Goal: Transaction & Acquisition: Purchase product/service

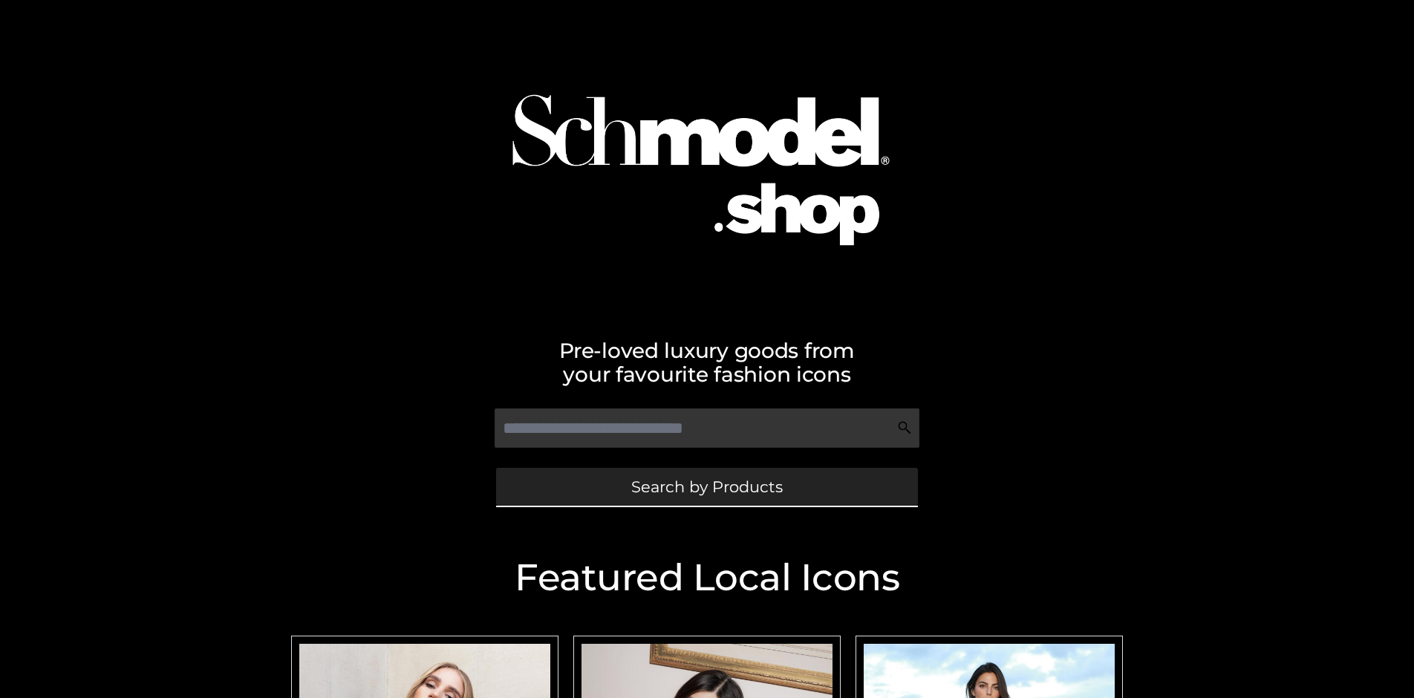
click at [706, 487] on span "Search by Products" at bounding box center [707, 487] width 152 height 16
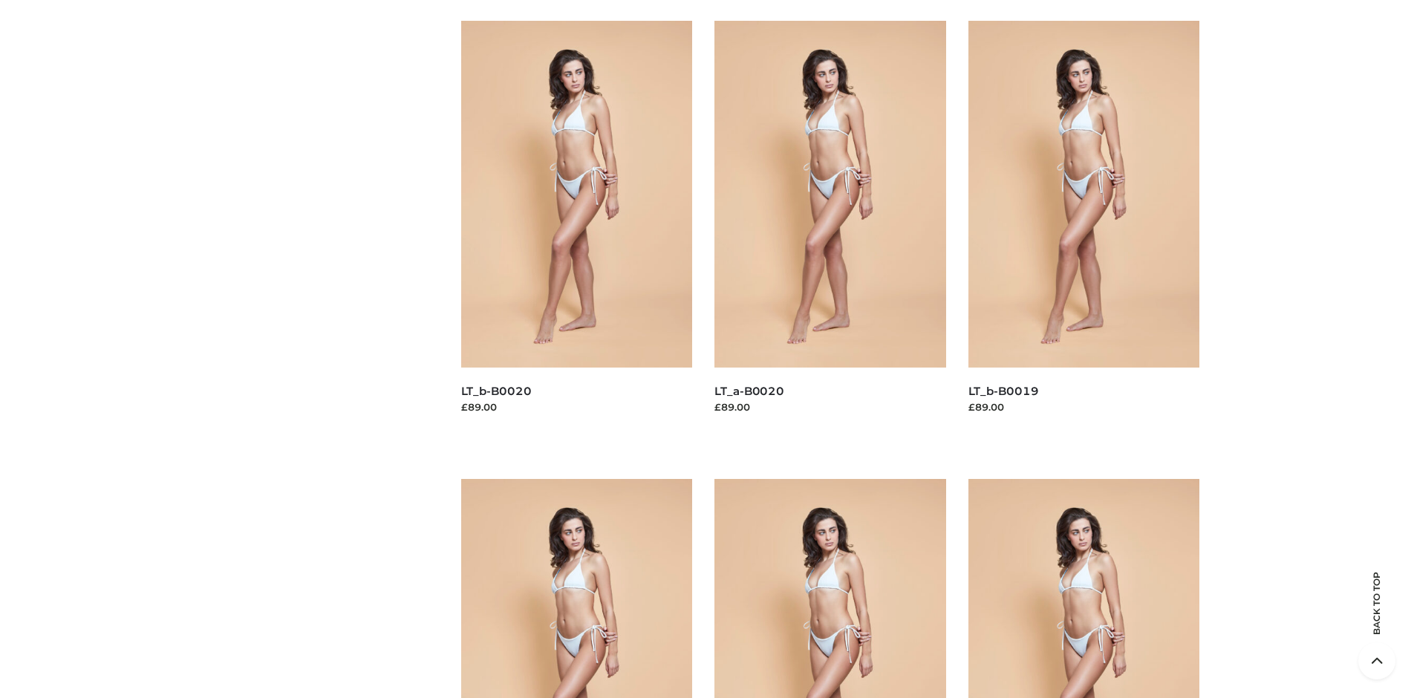
scroll to position [4986, 0]
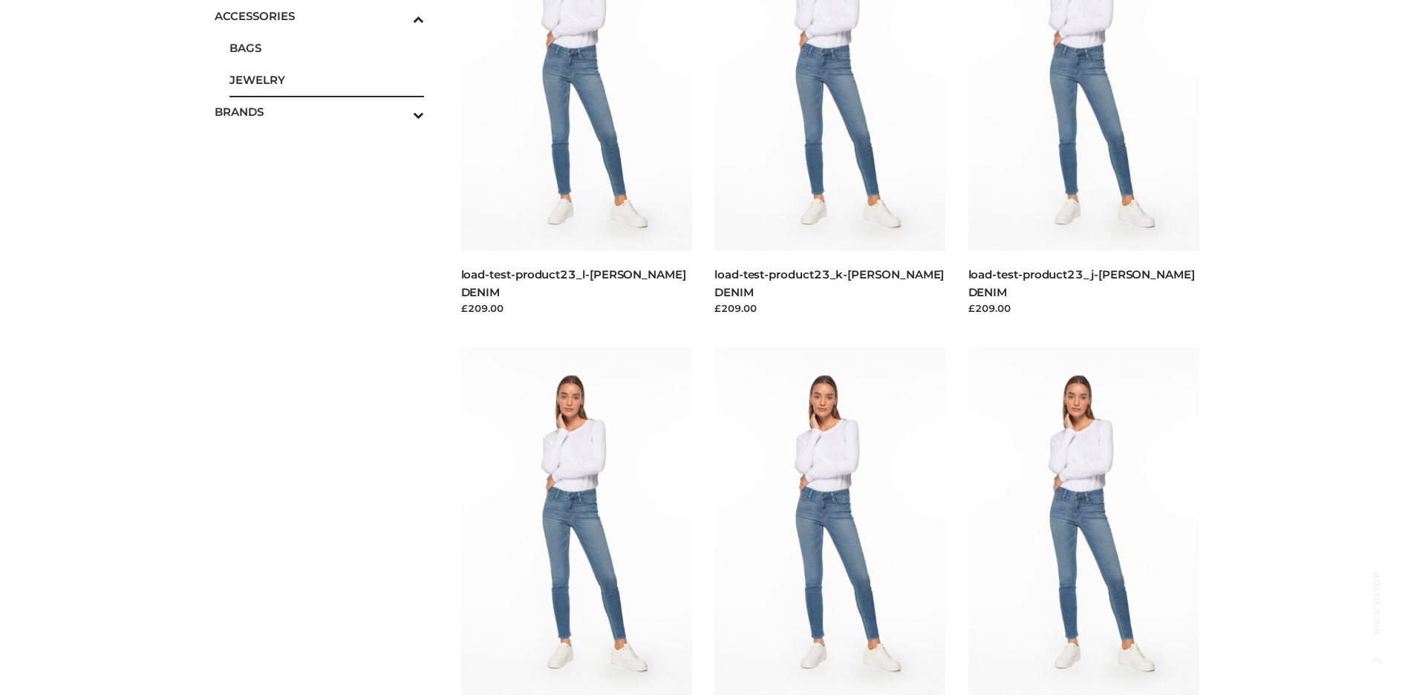
click at [326, 79] on span "JEWELRY" at bounding box center [327, 79] width 195 height 17
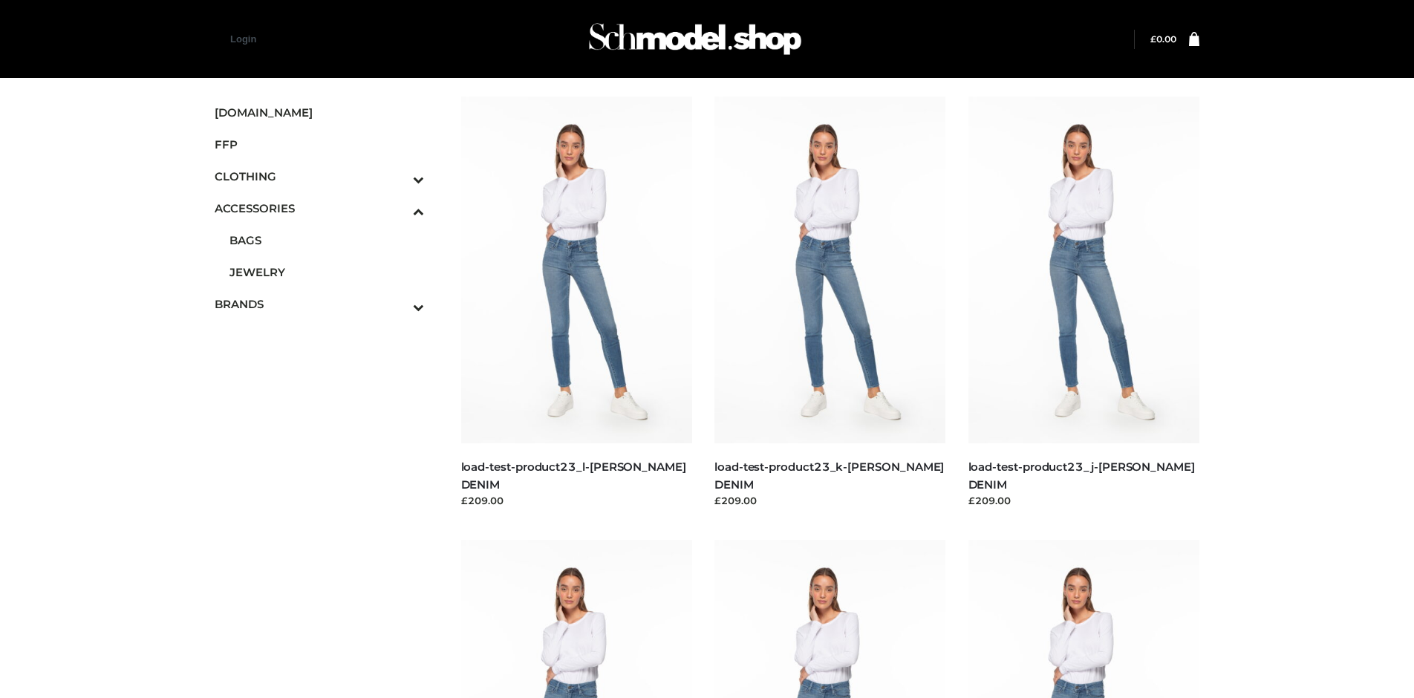
click at [397, 176] on icon "Toggle Submenu" at bounding box center [341, 179] width 166 height 17
click at [0, 0] on span "DRESSES" at bounding box center [0, 0] width 0 height 0
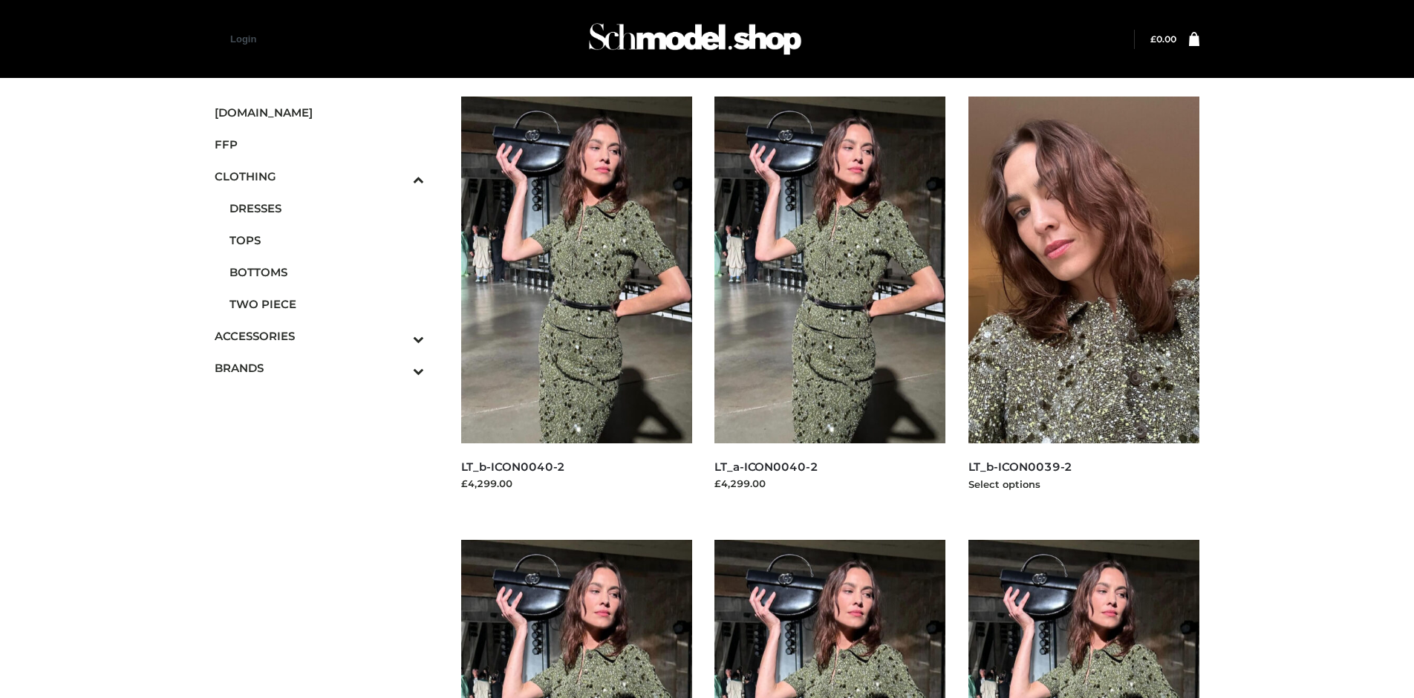
click at [1084, 303] on img at bounding box center [1085, 270] width 232 height 347
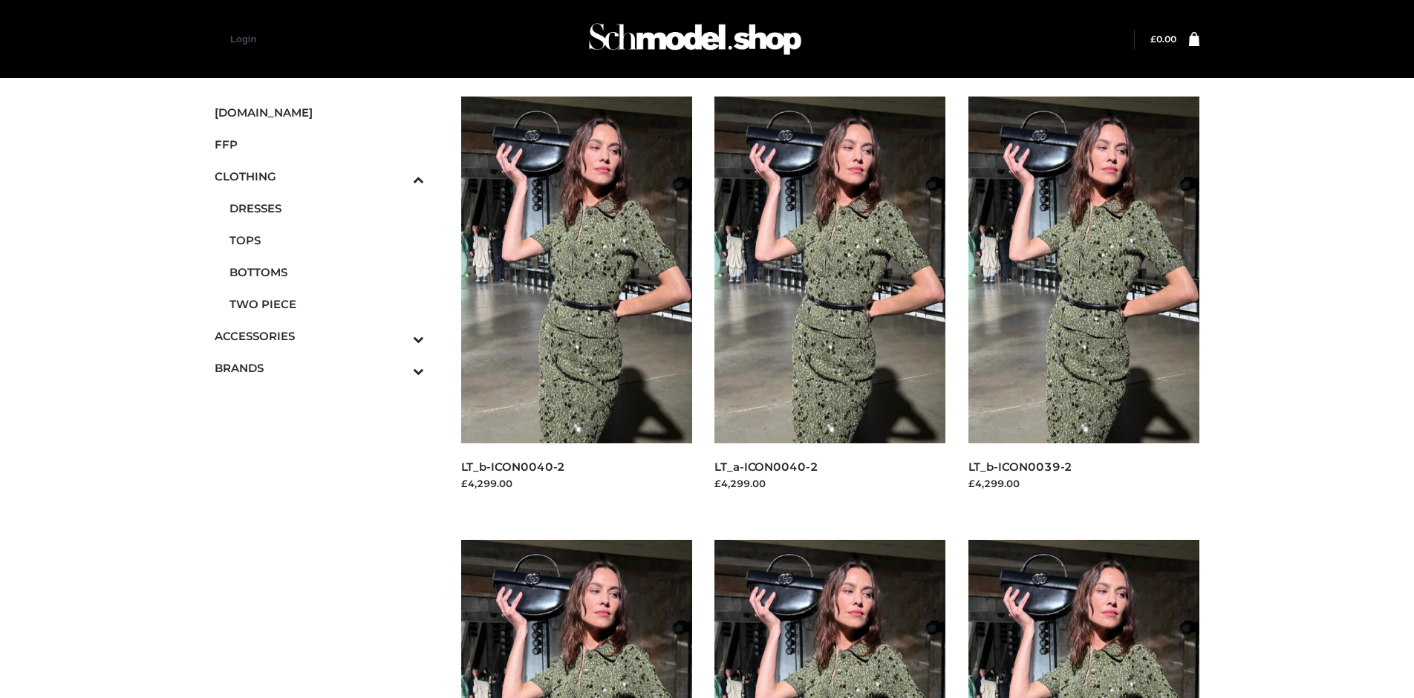
scroll to position [1143, 0]
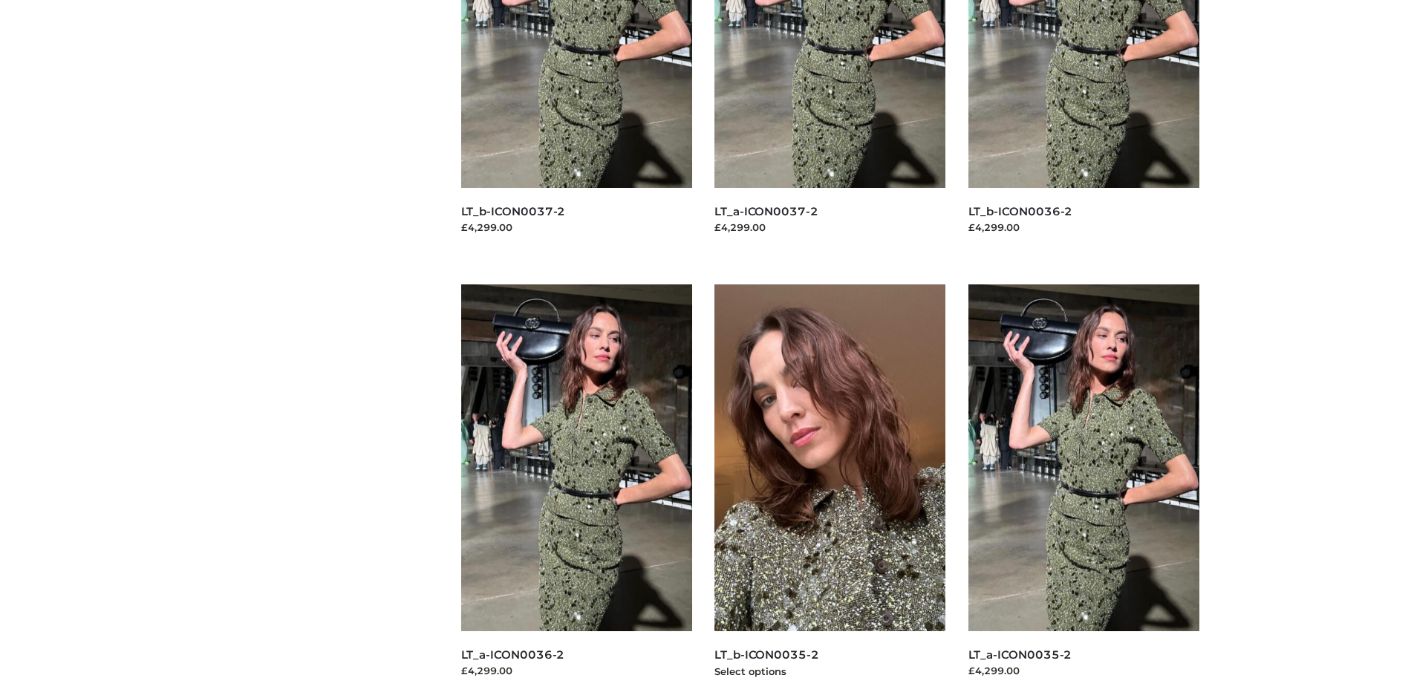
click at [830, 491] on img at bounding box center [831, 458] width 232 height 347
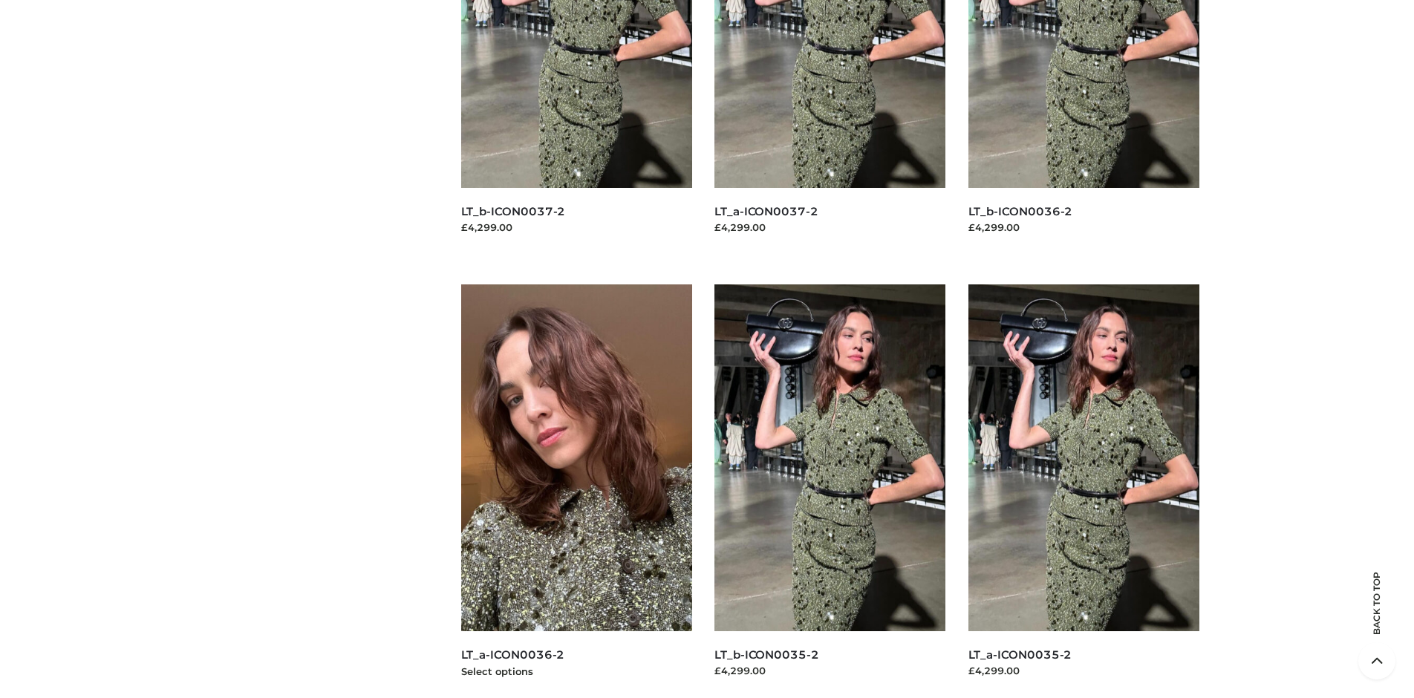
click at [576, 491] on img at bounding box center [577, 458] width 232 height 347
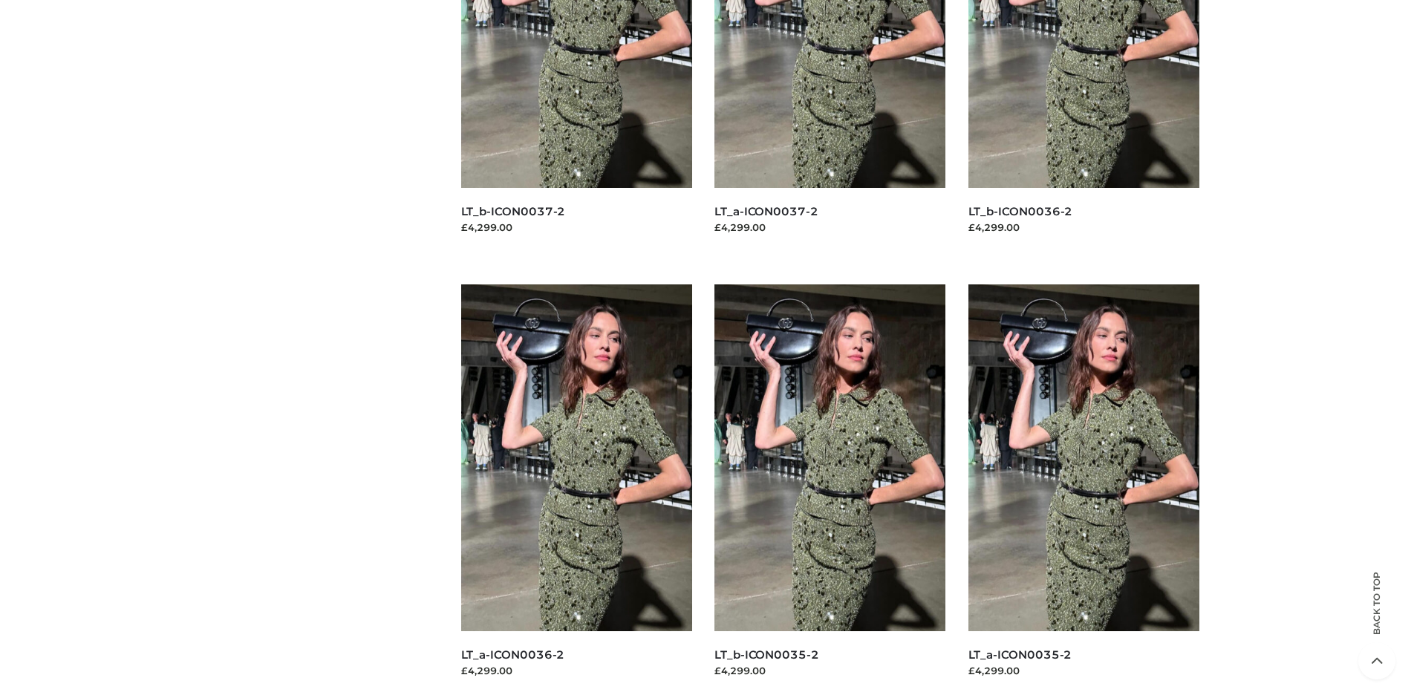
scroll to position [0, 0]
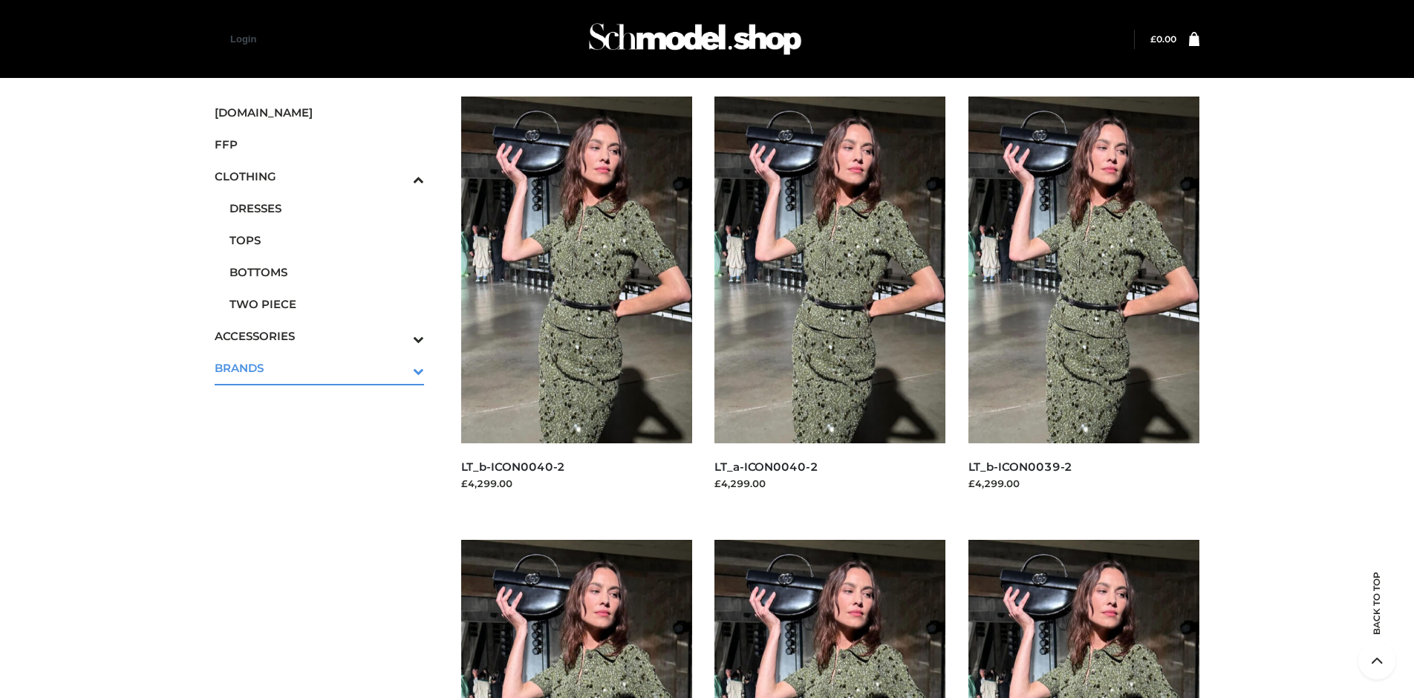
click at [397, 368] on icon "Toggle Submenu" at bounding box center [341, 371] width 166 height 17
click at [326, 383] on span "OPP SWIMWEAR" at bounding box center [327, 391] width 195 height 17
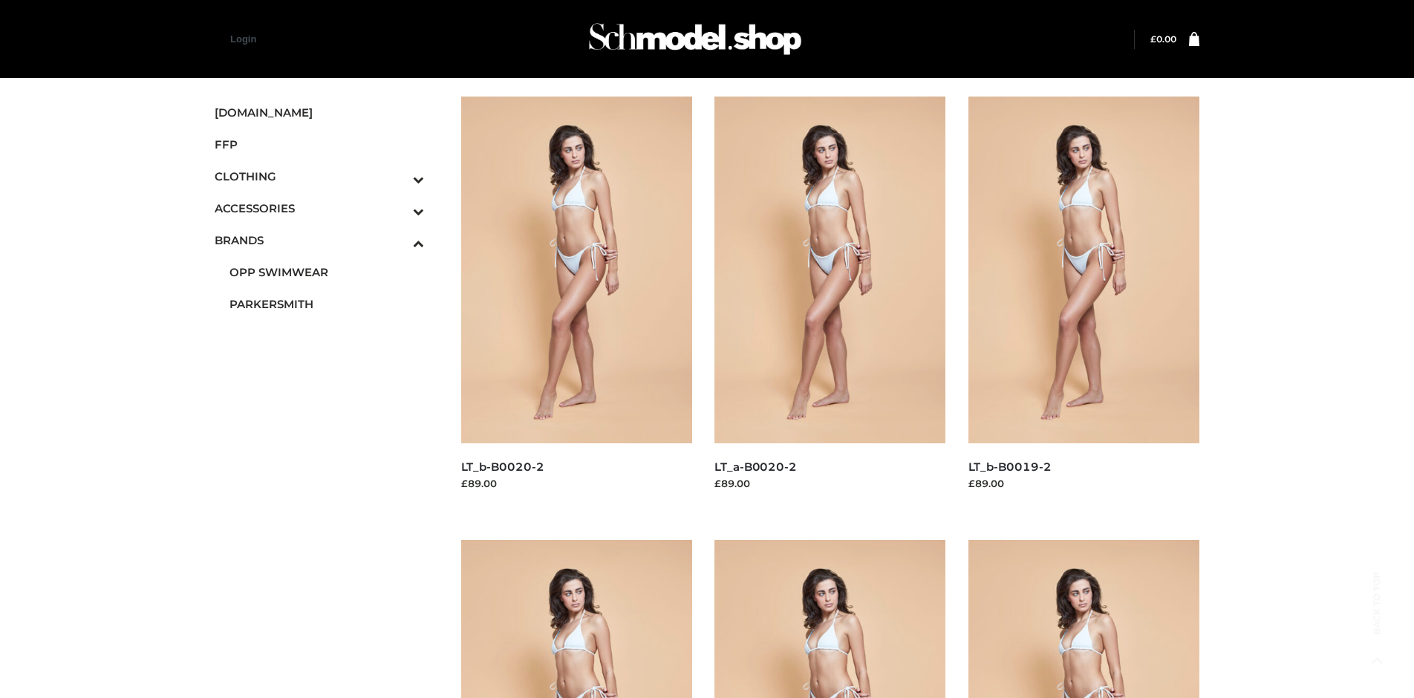
scroll to position [700, 0]
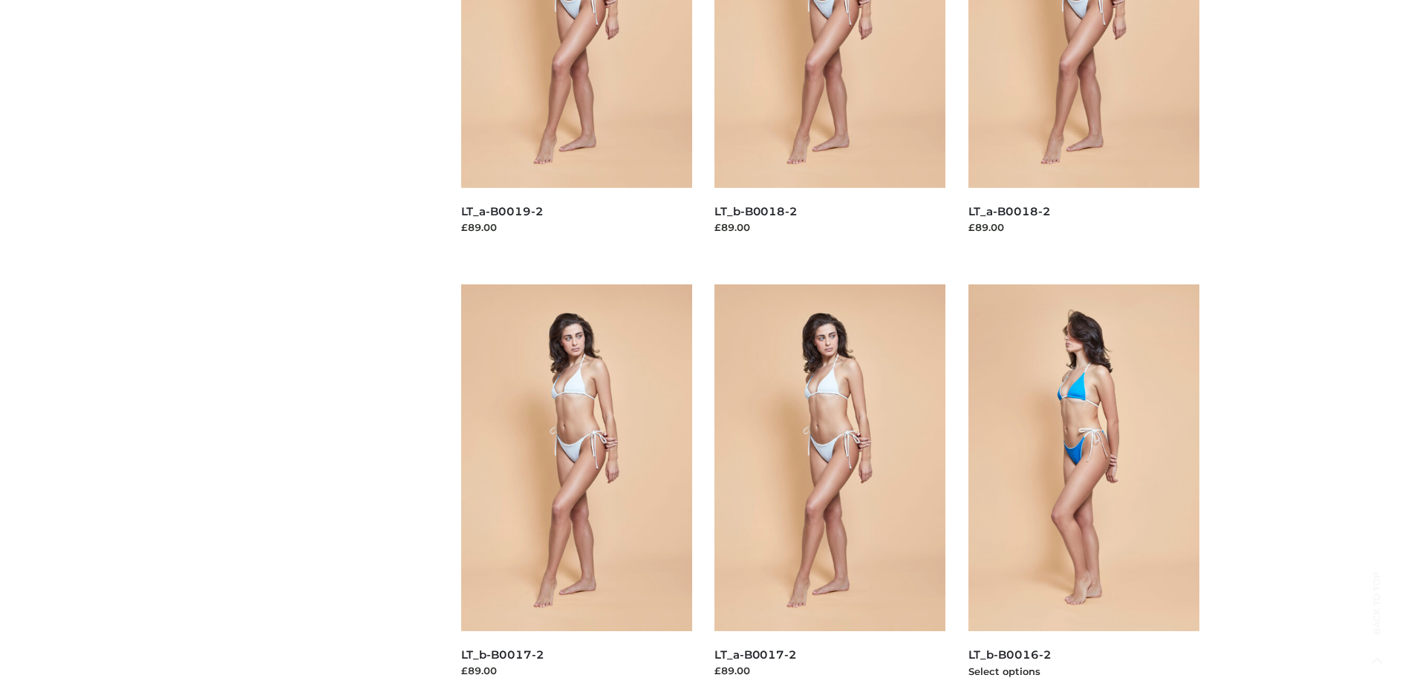
click at [1084, 491] on img at bounding box center [1085, 458] width 232 height 347
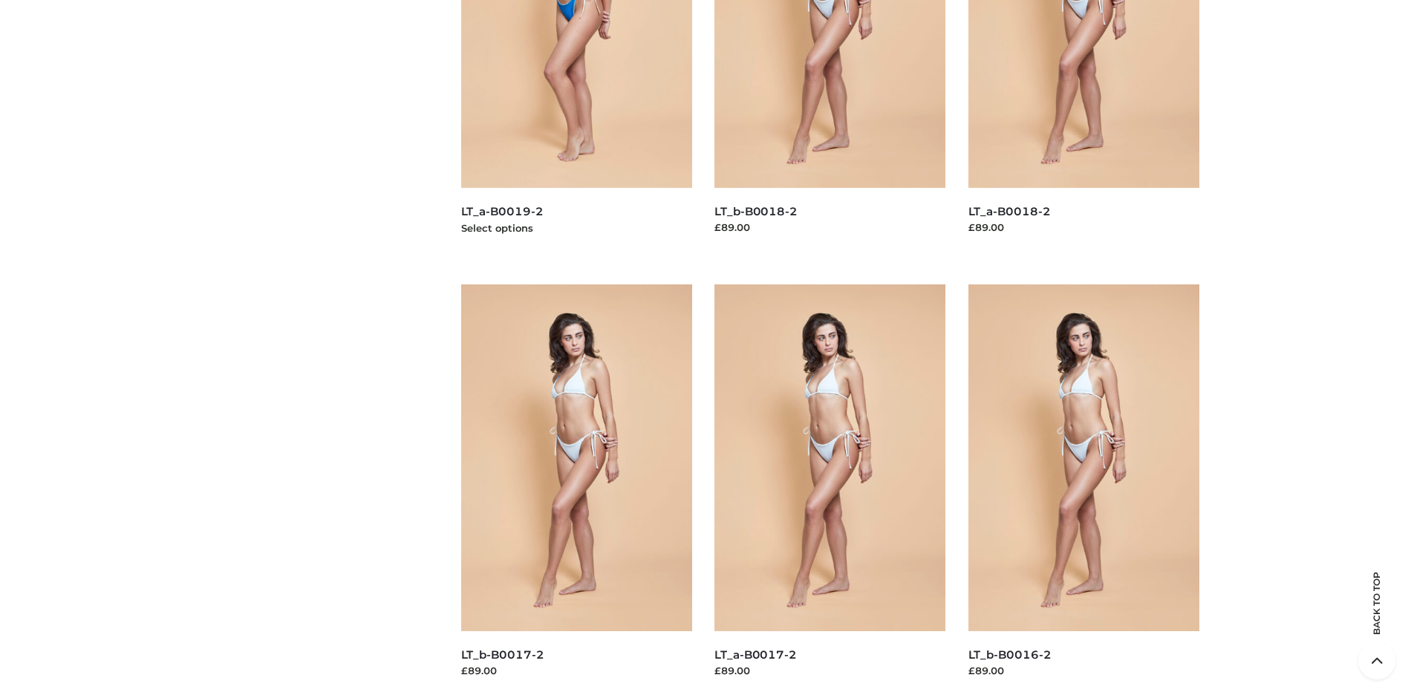
scroll to position [0, 0]
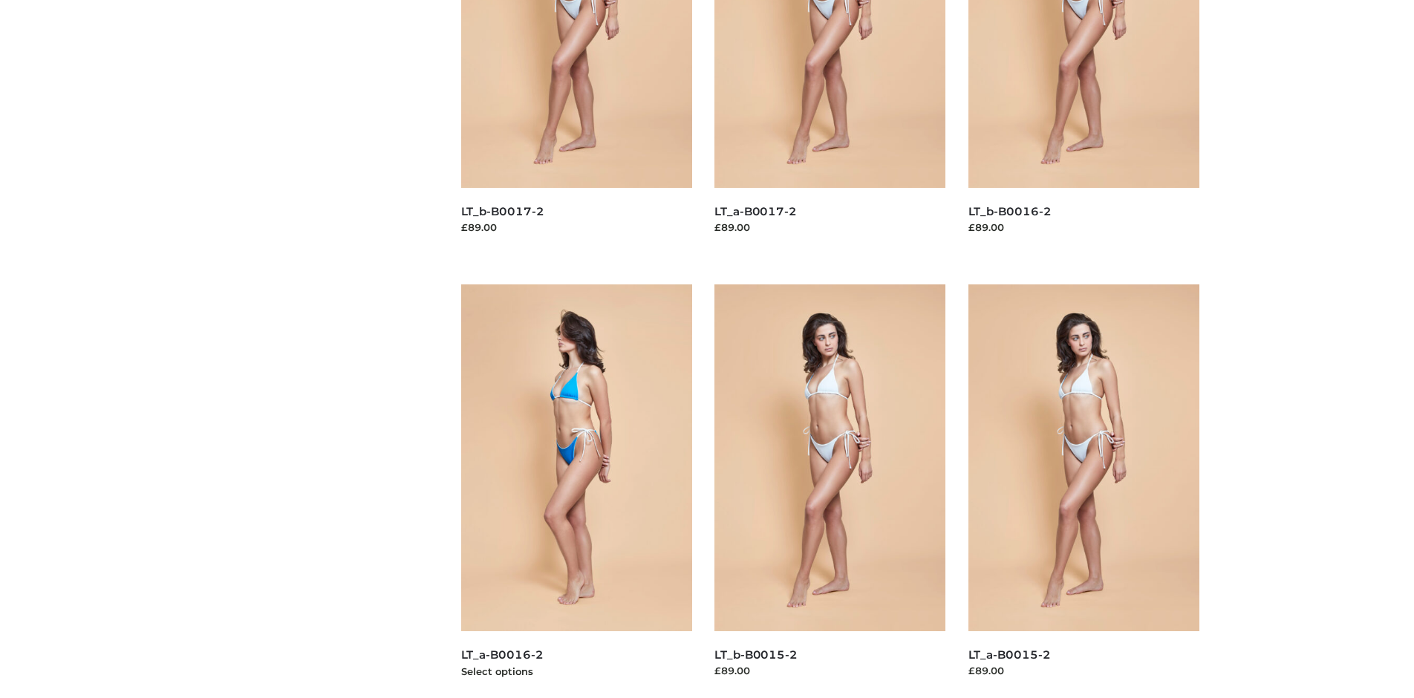
click at [576, 491] on img at bounding box center [577, 458] width 232 height 347
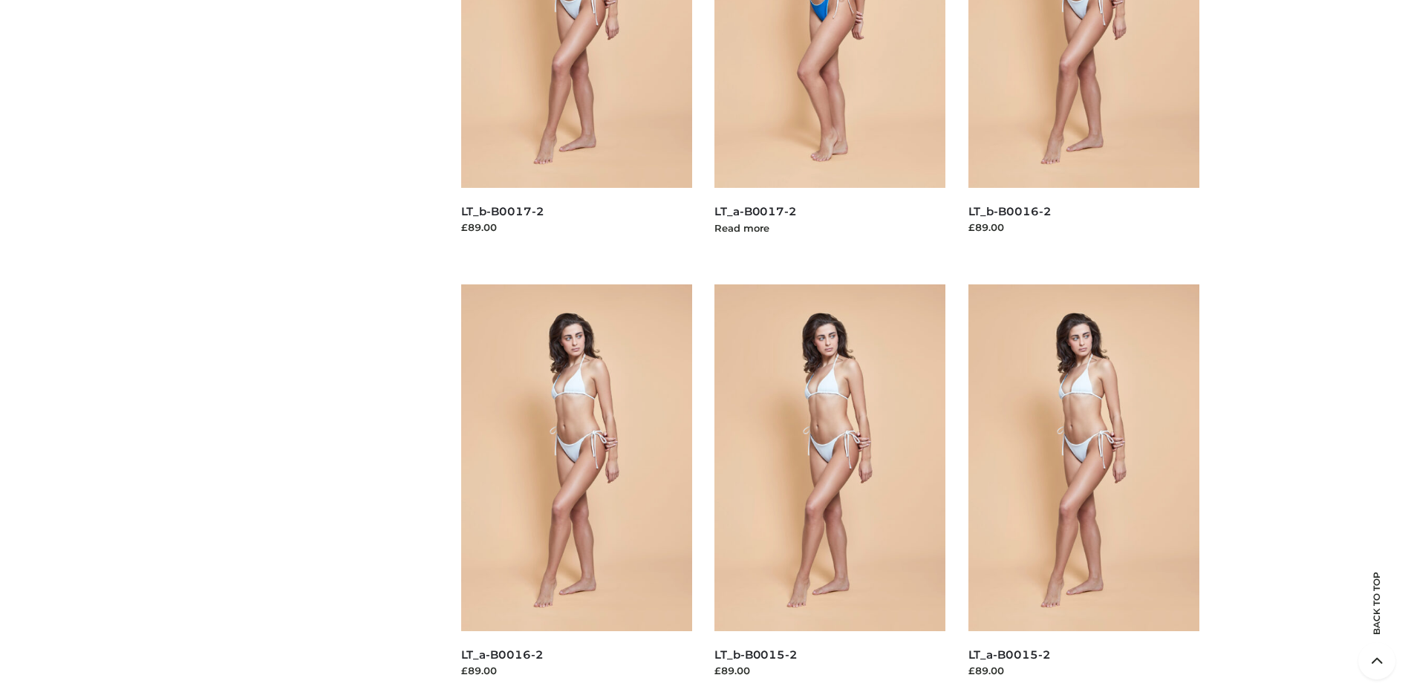
scroll to position [700, 0]
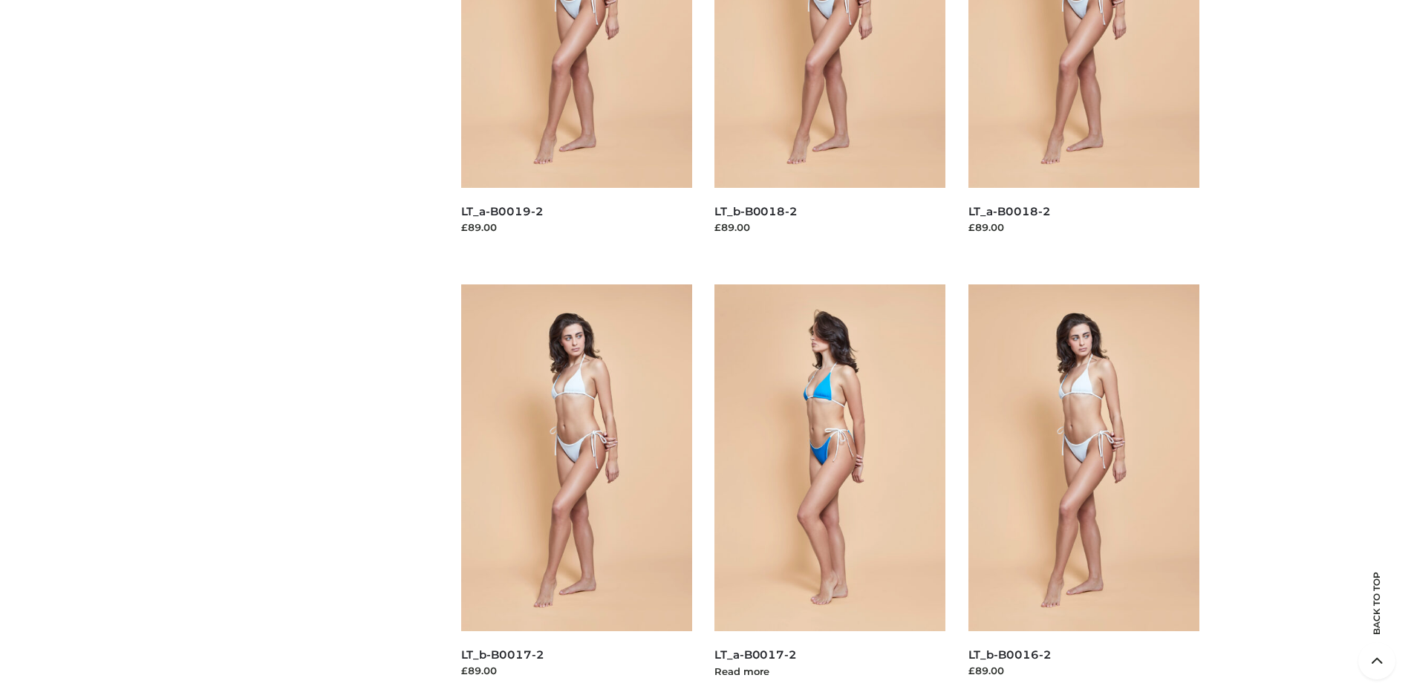
click at [830, 491] on img at bounding box center [831, 458] width 232 height 347
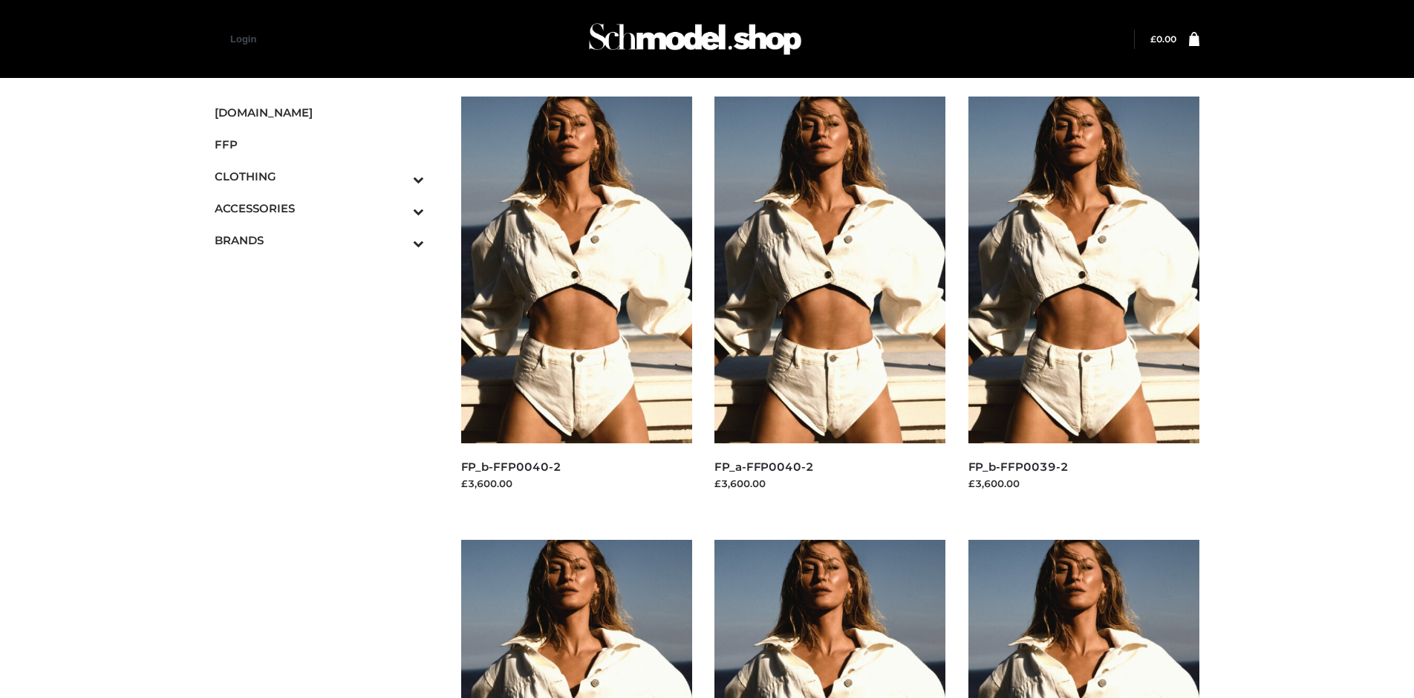
scroll to position [700, 0]
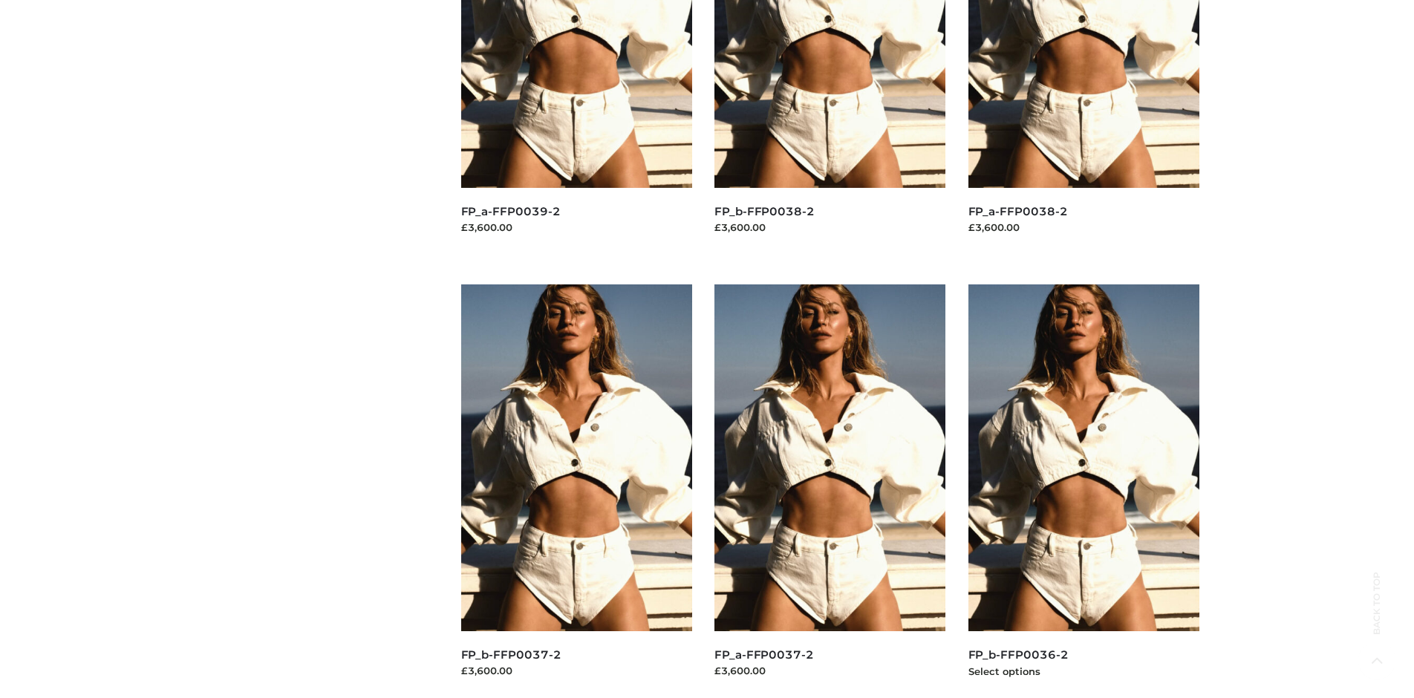
click at [1084, 491] on img at bounding box center [1085, 458] width 232 height 347
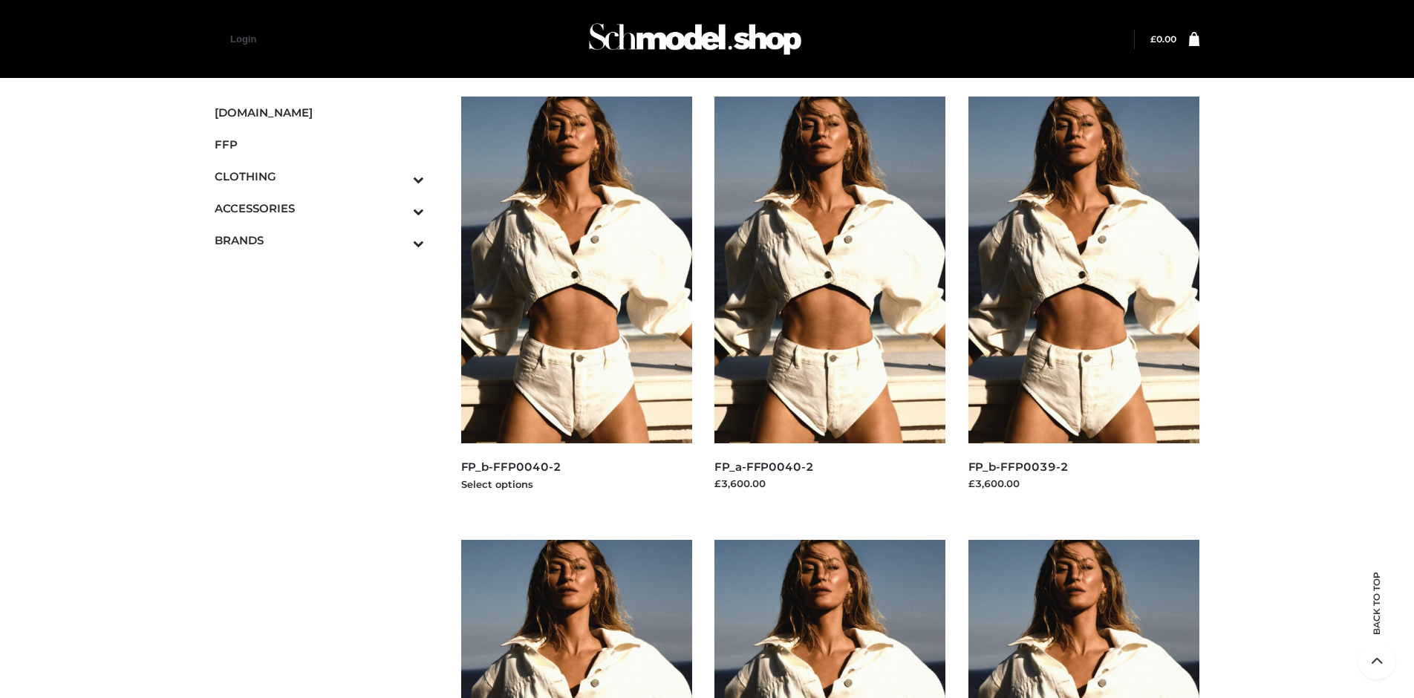
click at [576, 303] on img at bounding box center [577, 270] width 232 height 347
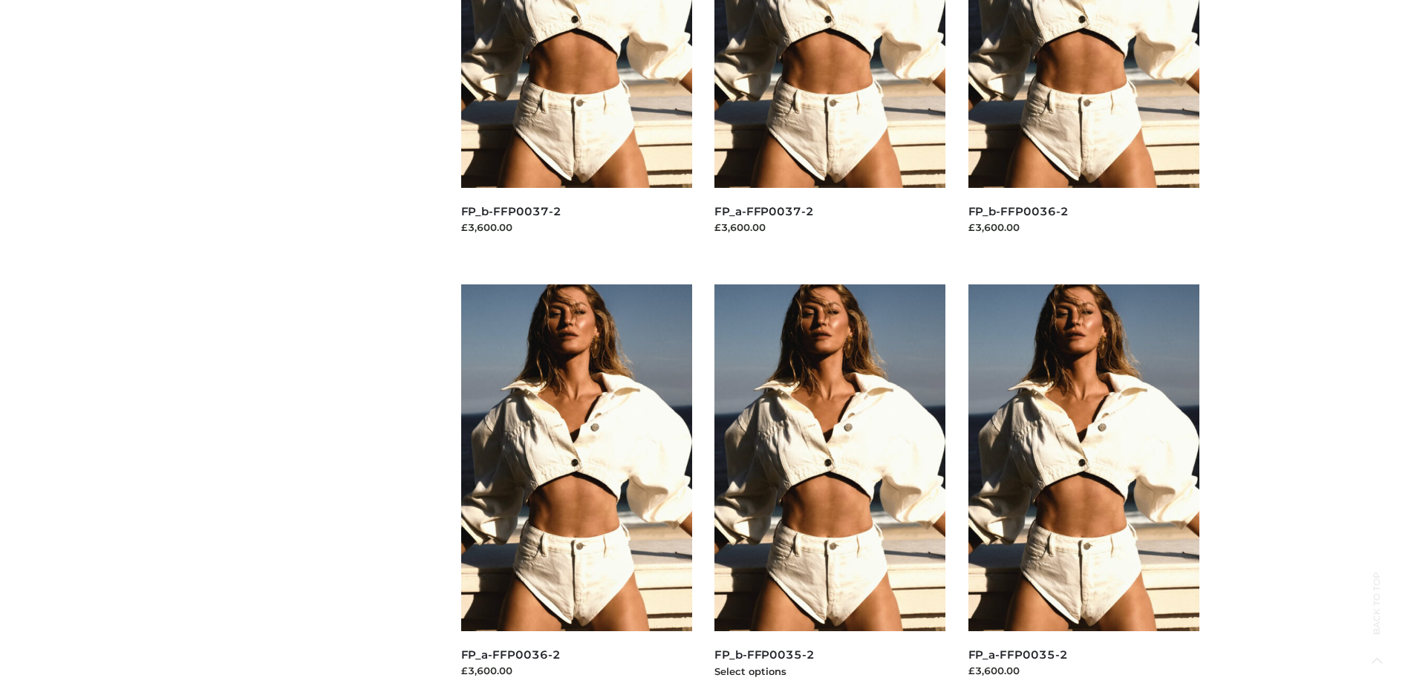
click at [830, 491] on img at bounding box center [831, 458] width 232 height 347
